Goal: Navigation & Orientation: Find specific page/section

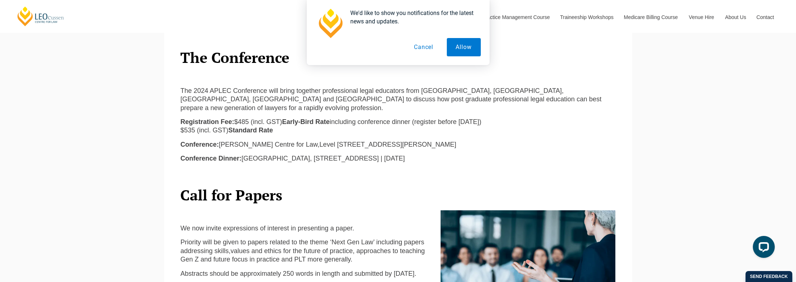
scroll to position [246, 0]
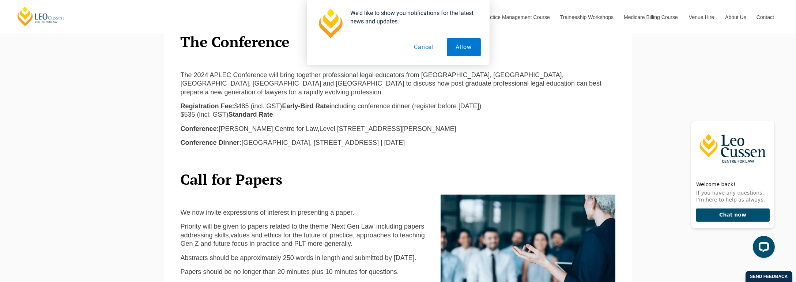
click at [333, 194] on p at bounding box center [305, 198] width 249 height 8
click at [418, 46] on button "Cancel" at bounding box center [424, 47] width 38 height 18
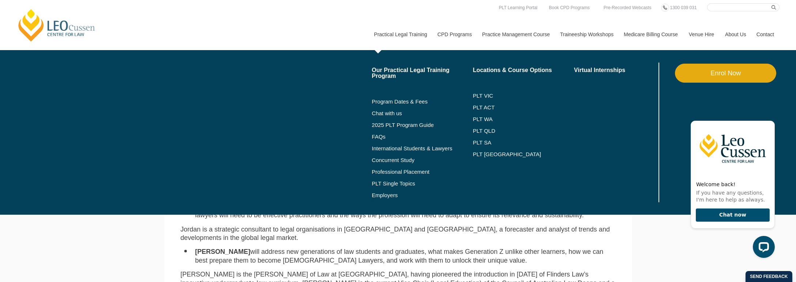
scroll to position [433, 0]
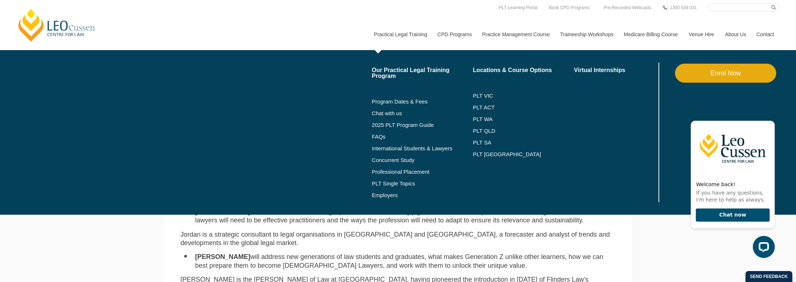
click at [411, 31] on link "Practical Legal Training" at bounding box center [400, 34] width 64 height 31
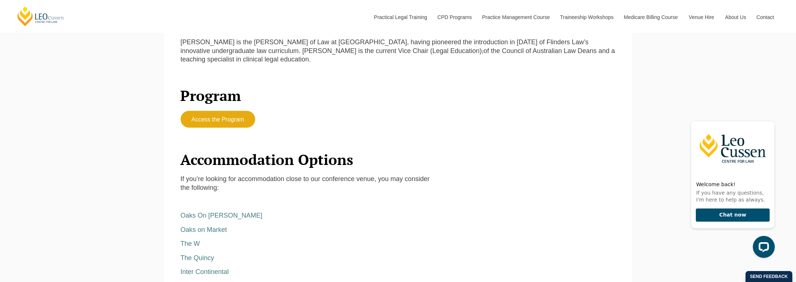
scroll to position [543, 0]
